Goal: Information Seeking & Learning: Find specific fact

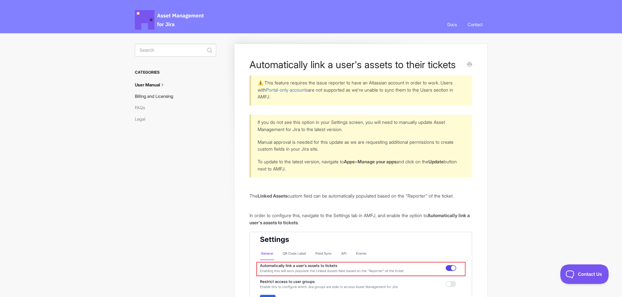
click at [139, 94] on link "Billing and Licensing" at bounding box center [156, 96] width 43 height 10
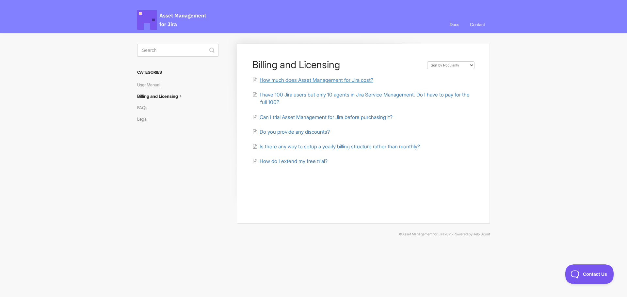
click at [286, 80] on span "How much does Asset Management for Jira cost?" at bounding box center [317, 80] width 114 height 6
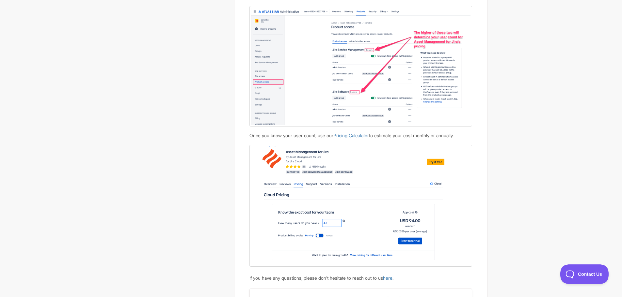
scroll to position [693, 0]
